Goal: Browse casually: Explore the website without a specific task or goal

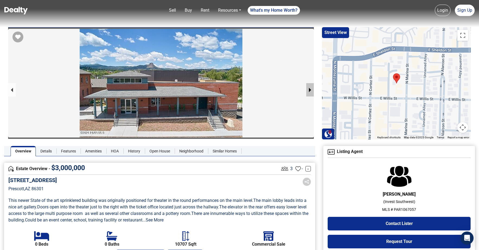
click at [309, 89] on button "next slide / item" at bounding box center [311, 89] width 8 height 13
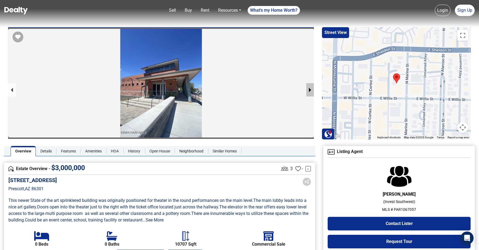
click at [309, 89] on button "next slide / item" at bounding box center [311, 89] width 8 height 13
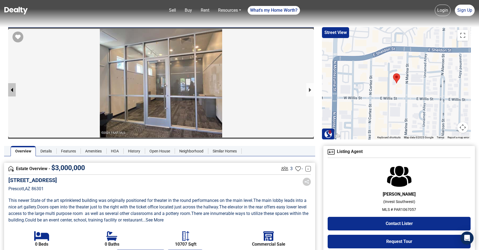
click at [13, 90] on button "previous slide / item" at bounding box center [12, 89] width 8 height 13
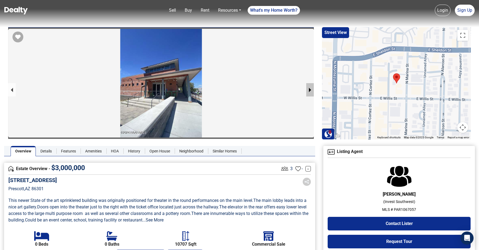
click at [310, 90] on button "next slide / item" at bounding box center [311, 89] width 8 height 13
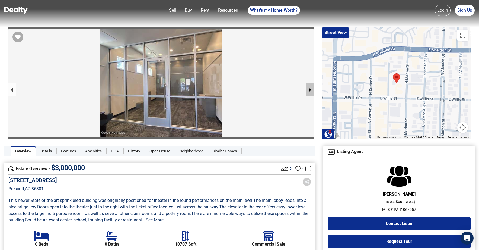
click at [310, 90] on button "next slide / item" at bounding box center [311, 89] width 8 height 13
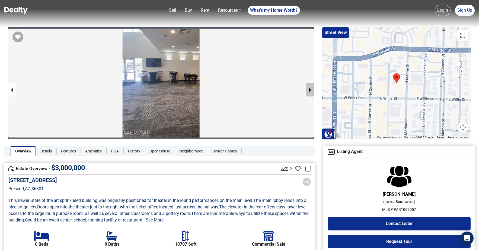
click at [310, 90] on button "next slide / item" at bounding box center [311, 89] width 8 height 13
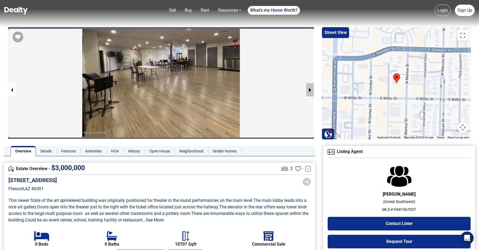
click at [310, 90] on button "next slide / item" at bounding box center [311, 89] width 8 height 13
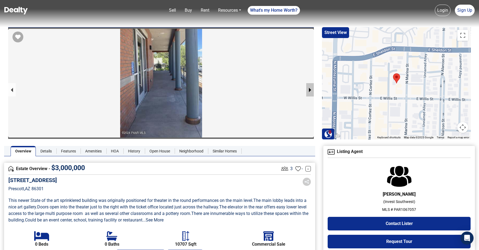
click at [310, 90] on button "next slide / item" at bounding box center [311, 89] width 8 height 13
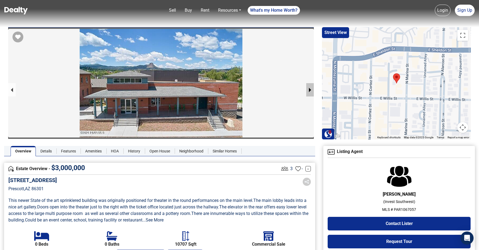
click at [310, 90] on button "next slide / item" at bounding box center [311, 89] width 8 height 13
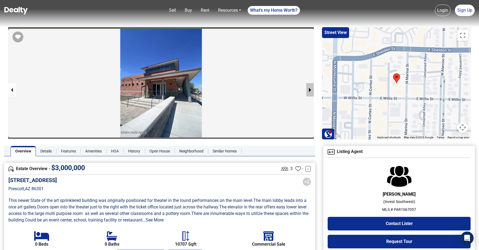
click at [310, 90] on button "next slide / item" at bounding box center [311, 89] width 8 height 13
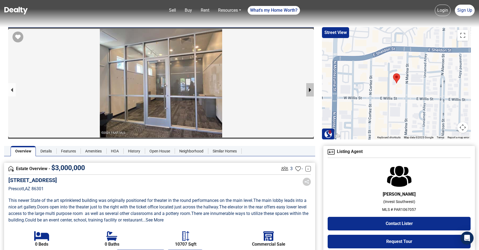
click at [310, 90] on button "next slide / item" at bounding box center [311, 89] width 8 height 13
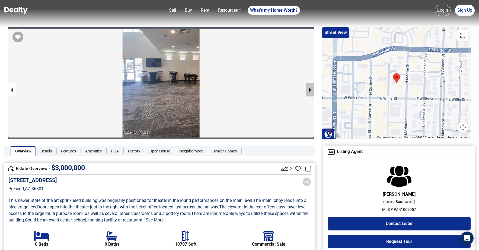
click at [312, 91] on button "next slide / item" at bounding box center [311, 89] width 8 height 13
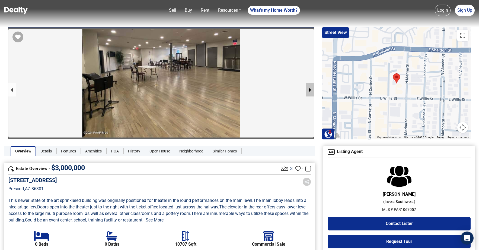
click at [312, 91] on button "next slide / item" at bounding box center [311, 89] width 8 height 13
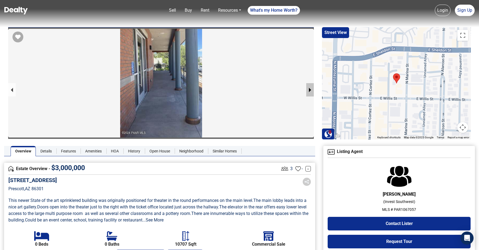
click at [312, 91] on button "next slide / item" at bounding box center [311, 89] width 8 height 13
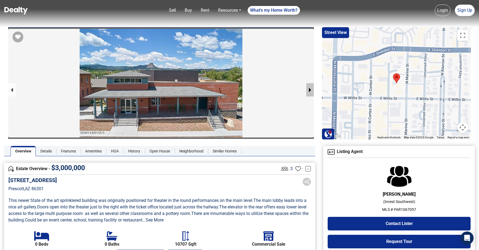
click at [312, 91] on button "next slide / item" at bounding box center [311, 89] width 8 height 13
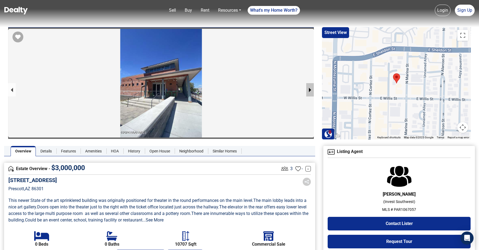
click at [312, 91] on button "next slide / item" at bounding box center [311, 89] width 8 height 13
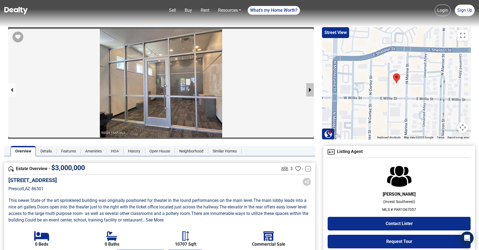
click at [312, 91] on button "next slide / item" at bounding box center [311, 89] width 8 height 13
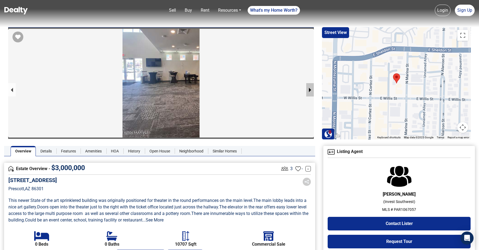
click at [312, 91] on button "next slide / item" at bounding box center [311, 89] width 8 height 13
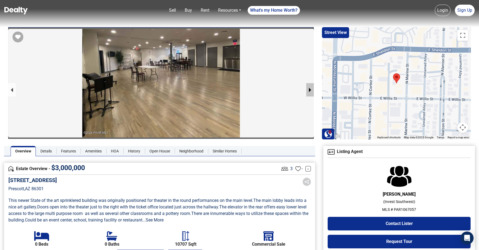
click at [312, 91] on button "next slide / item" at bounding box center [311, 89] width 8 height 13
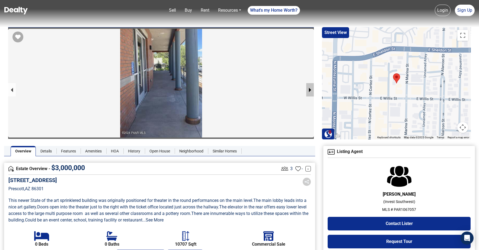
click at [312, 91] on button "next slide / item" at bounding box center [311, 89] width 8 height 13
